Goal: Use online tool/utility: Utilize a website feature to perform a specific function

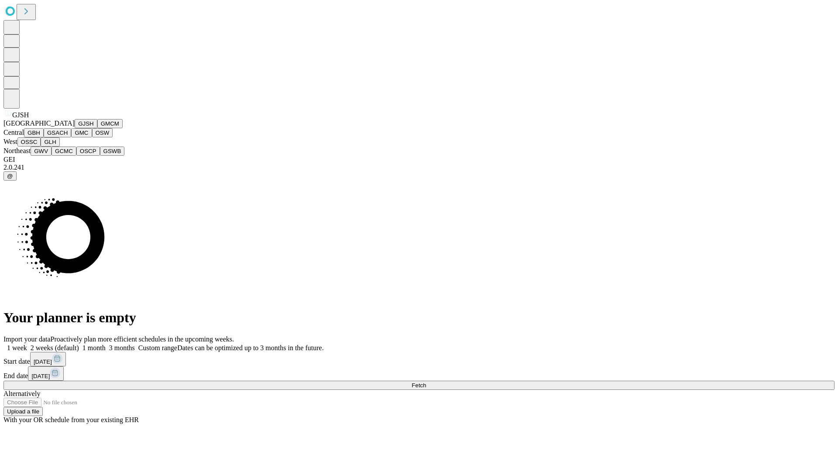
click at [75, 128] on button "GJSH" at bounding box center [86, 123] width 23 height 9
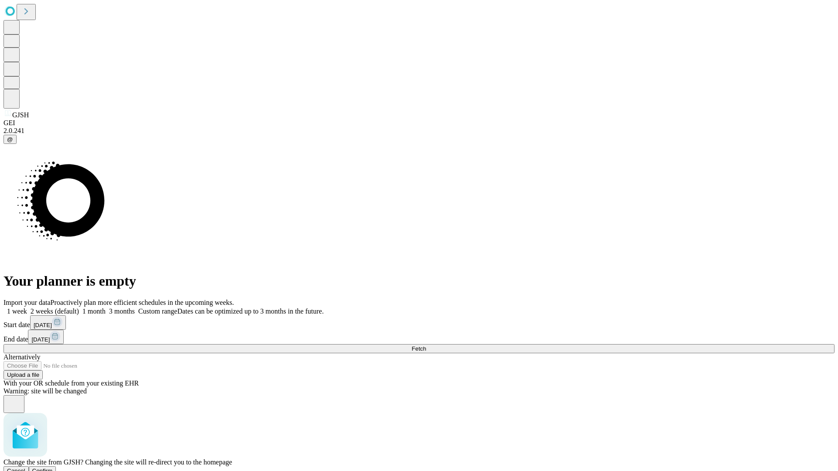
click at [53, 468] on span "Confirm" at bounding box center [42, 471] width 21 height 7
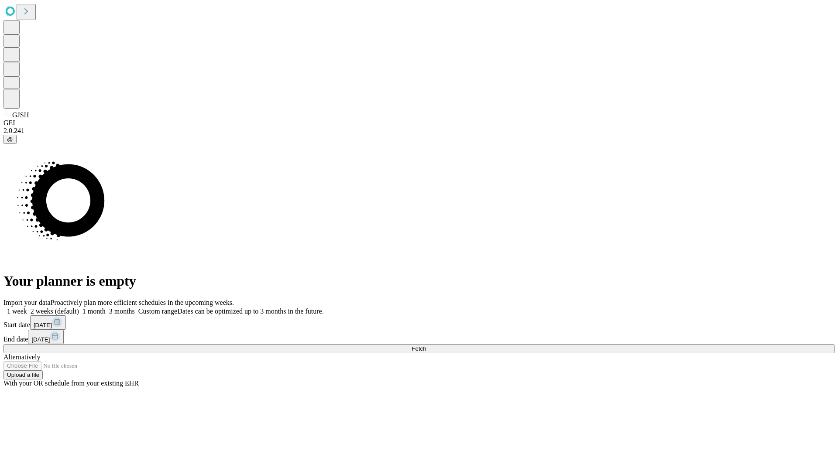
click at [106, 308] on label "1 month" at bounding box center [92, 311] width 27 height 7
click at [426, 346] on span "Fetch" at bounding box center [419, 349] width 14 height 7
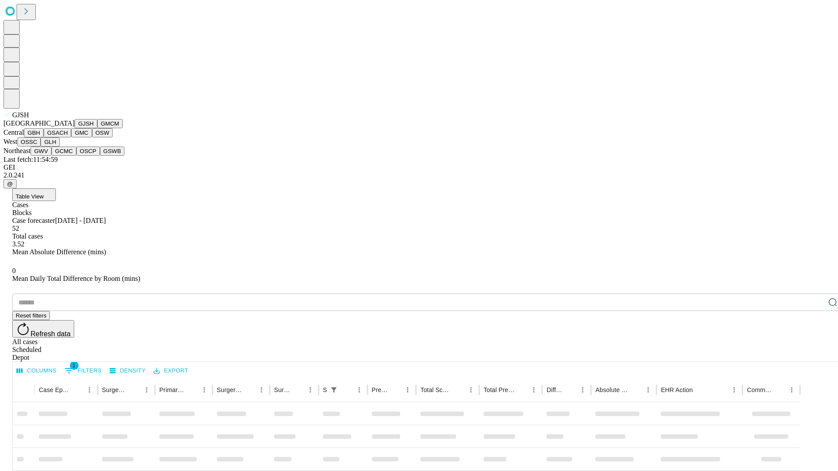
click at [97, 128] on button "GMCM" at bounding box center [109, 123] width 25 height 9
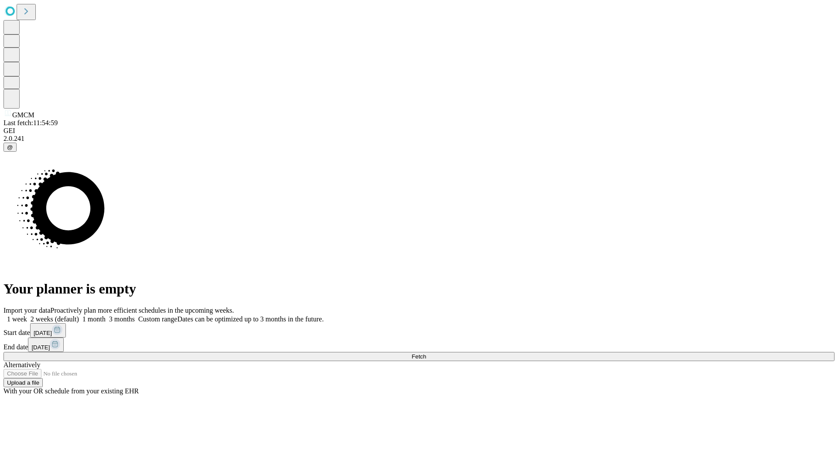
click at [106, 316] on label "1 month" at bounding box center [92, 319] width 27 height 7
click at [426, 353] on span "Fetch" at bounding box center [419, 356] width 14 height 7
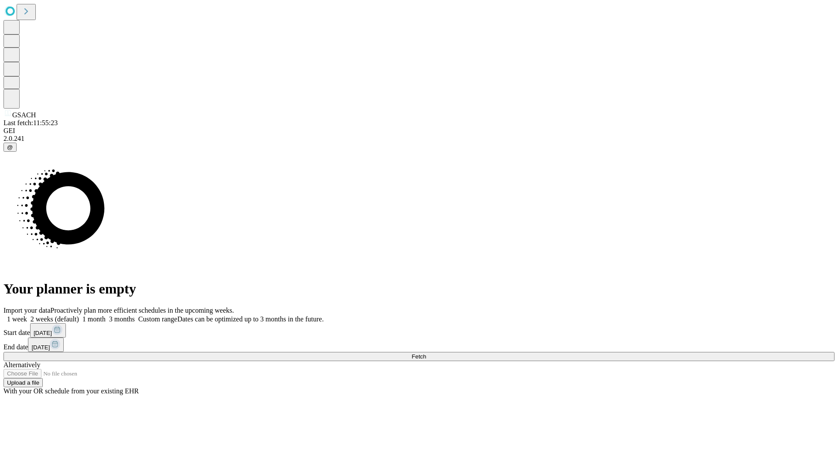
click at [106, 316] on label "1 month" at bounding box center [92, 319] width 27 height 7
click at [426, 353] on span "Fetch" at bounding box center [419, 356] width 14 height 7
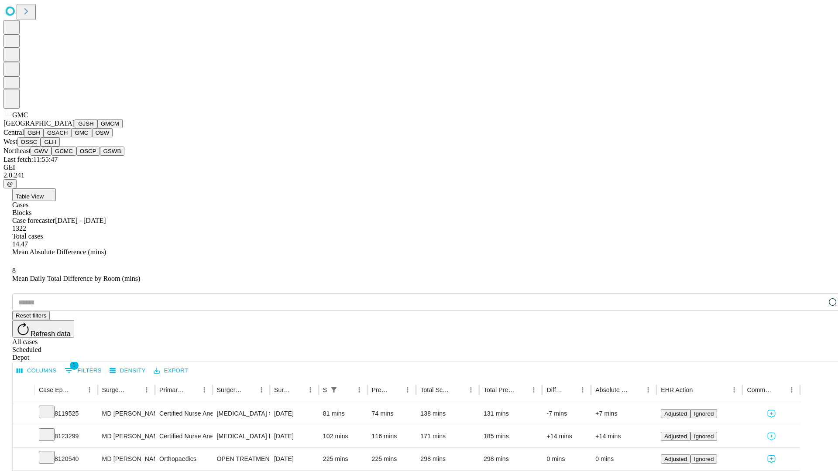
click at [92, 137] on button "OSW" at bounding box center [102, 132] width 21 height 9
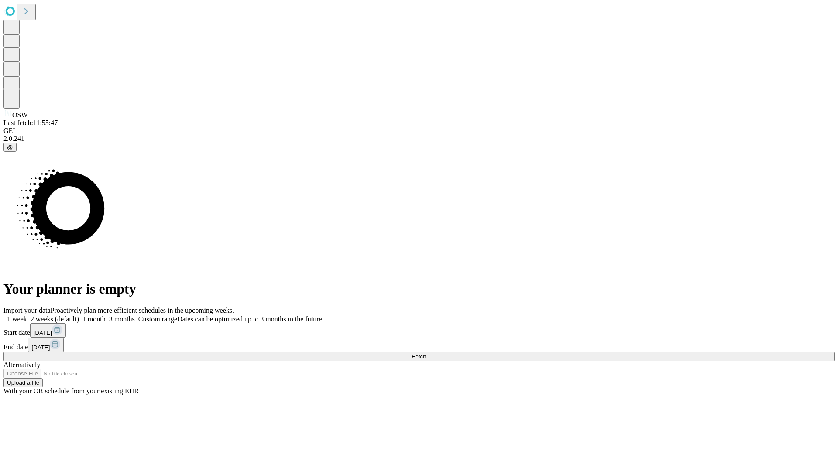
click at [426, 353] on span "Fetch" at bounding box center [419, 356] width 14 height 7
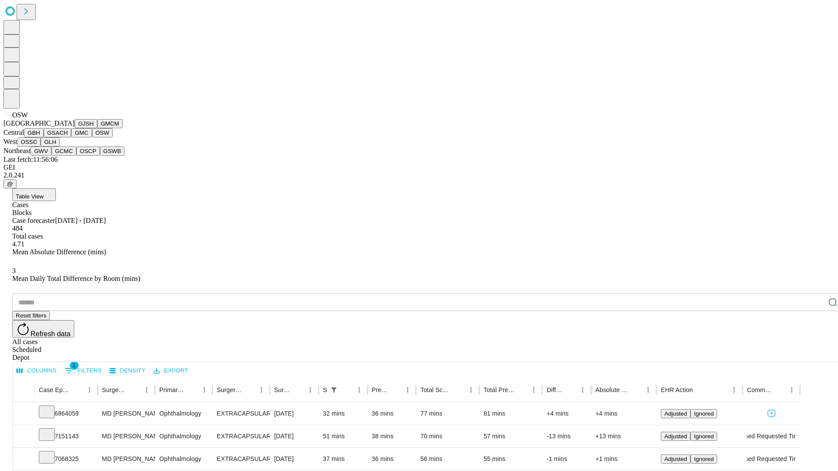
click at [41, 147] on button "OSSC" at bounding box center [29, 141] width 24 height 9
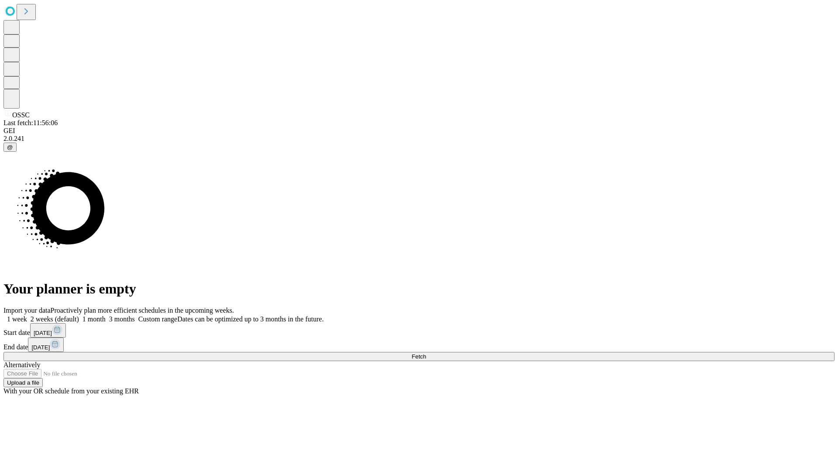
click at [106, 316] on label "1 month" at bounding box center [92, 319] width 27 height 7
click at [426, 353] on span "Fetch" at bounding box center [419, 356] width 14 height 7
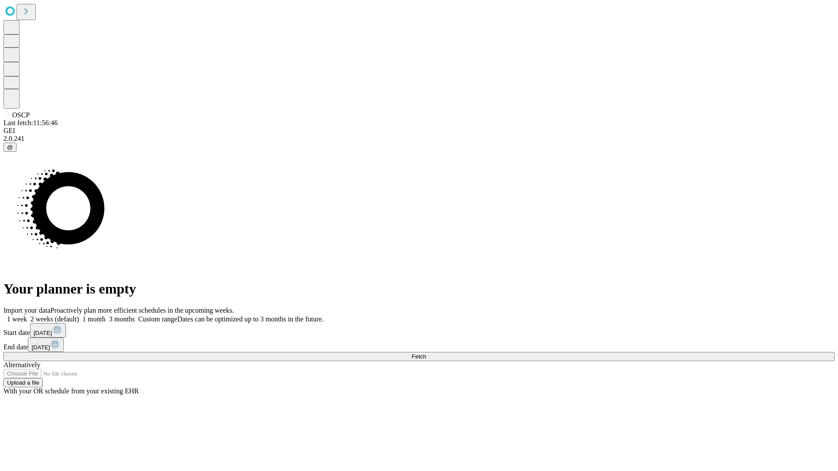
click at [106, 316] on label "1 month" at bounding box center [92, 319] width 27 height 7
click at [426, 353] on span "Fetch" at bounding box center [419, 356] width 14 height 7
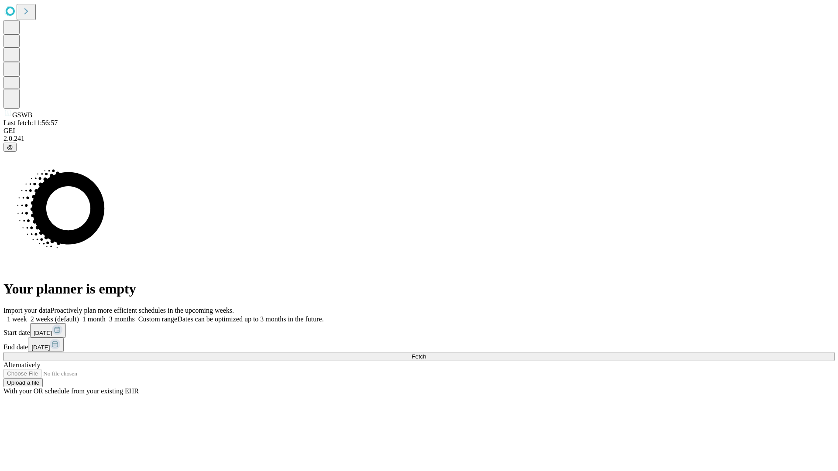
click at [106, 316] on label "1 month" at bounding box center [92, 319] width 27 height 7
click at [426, 353] on span "Fetch" at bounding box center [419, 356] width 14 height 7
